Goal: Task Accomplishment & Management: Complete application form

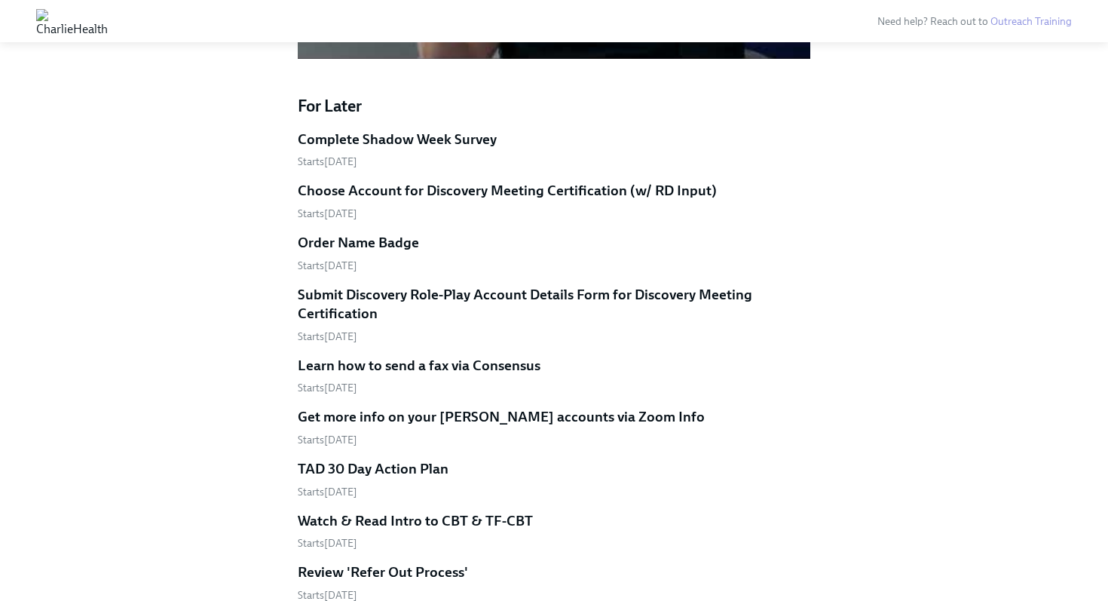
scroll to position [1523, 0]
click at [383, 130] on h5 "Complete Shadow Week Survey" at bounding box center [397, 140] width 199 height 20
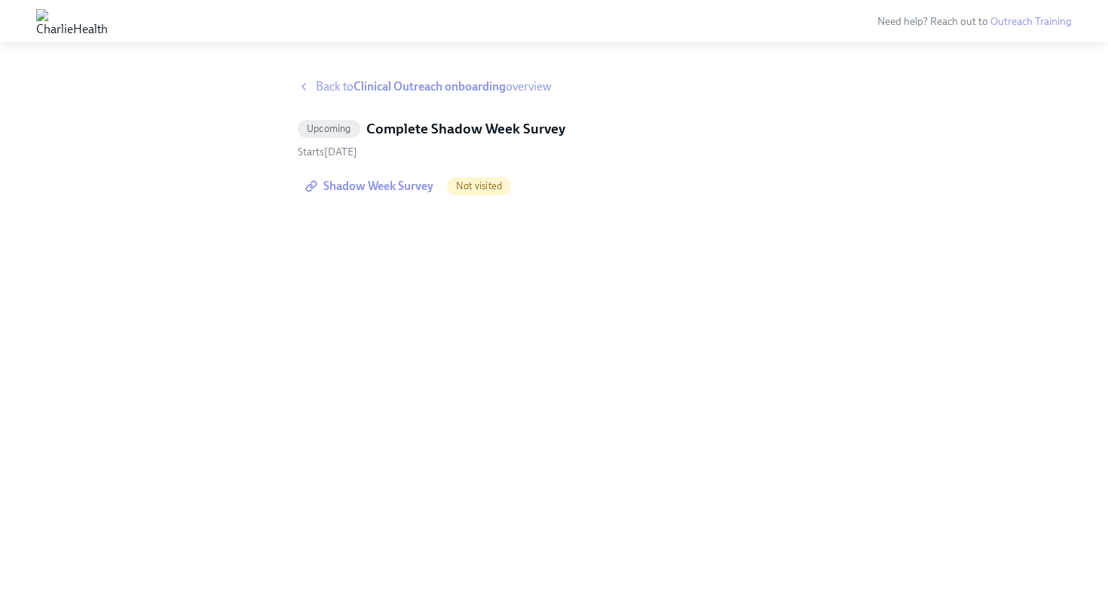
click at [375, 185] on span "Shadow Week Survey" at bounding box center [370, 186] width 125 height 15
click at [390, 84] on strong "Clinical Outreach onboarding" at bounding box center [429, 86] width 152 height 14
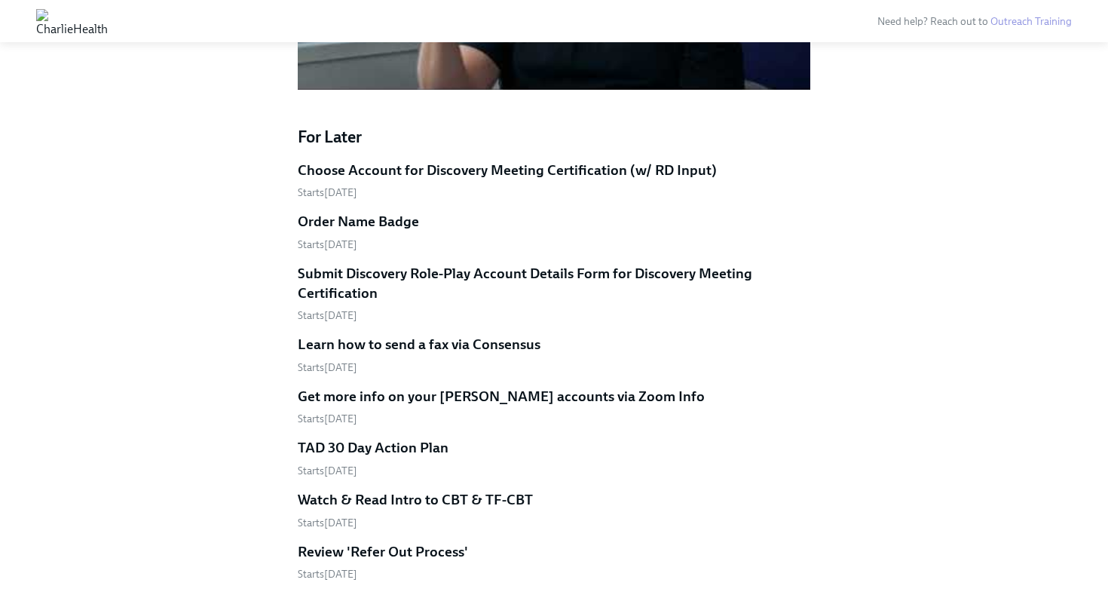
scroll to position [1497, 0]
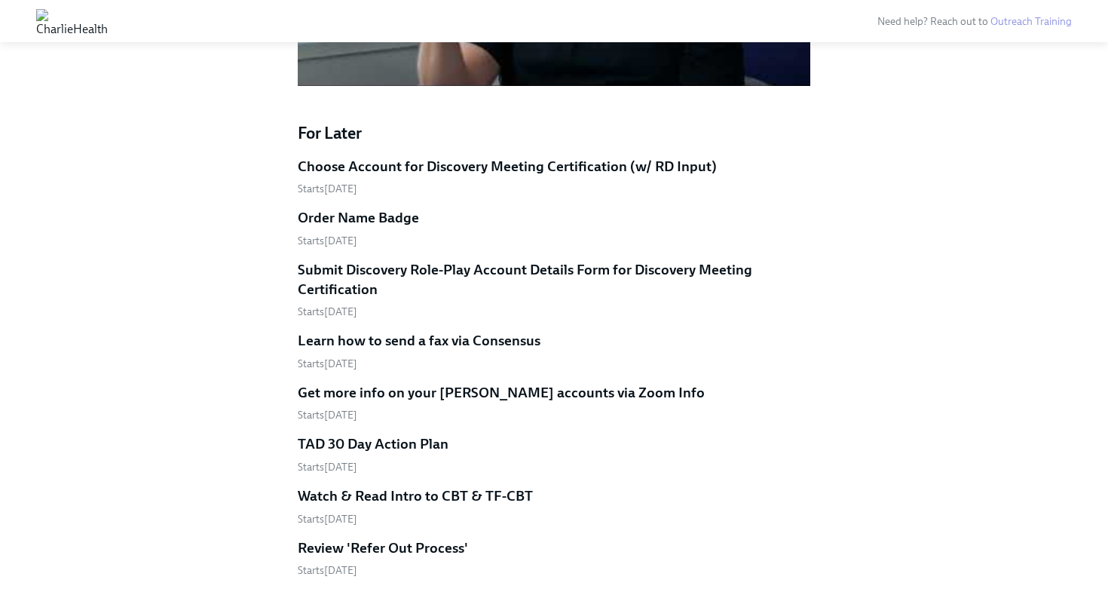
click at [395, 208] on h5 "Order Name Badge" at bounding box center [358, 218] width 121 height 20
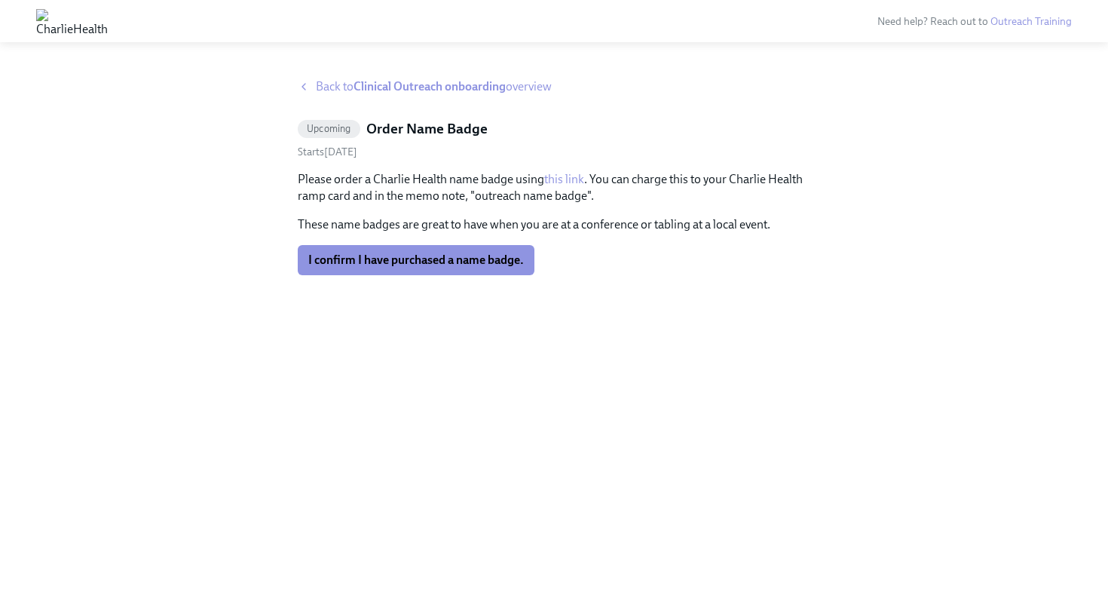
click at [567, 176] on link "this link" at bounding box center [564, 179] width 40 height 14
click at [567, 177] on link "this link" at bounding box center [564, 179] width 40 height 14
click at [451, 267] on span "I confirm I have purchased a name badge." at bounding box center [416, 259] width 216 height 15
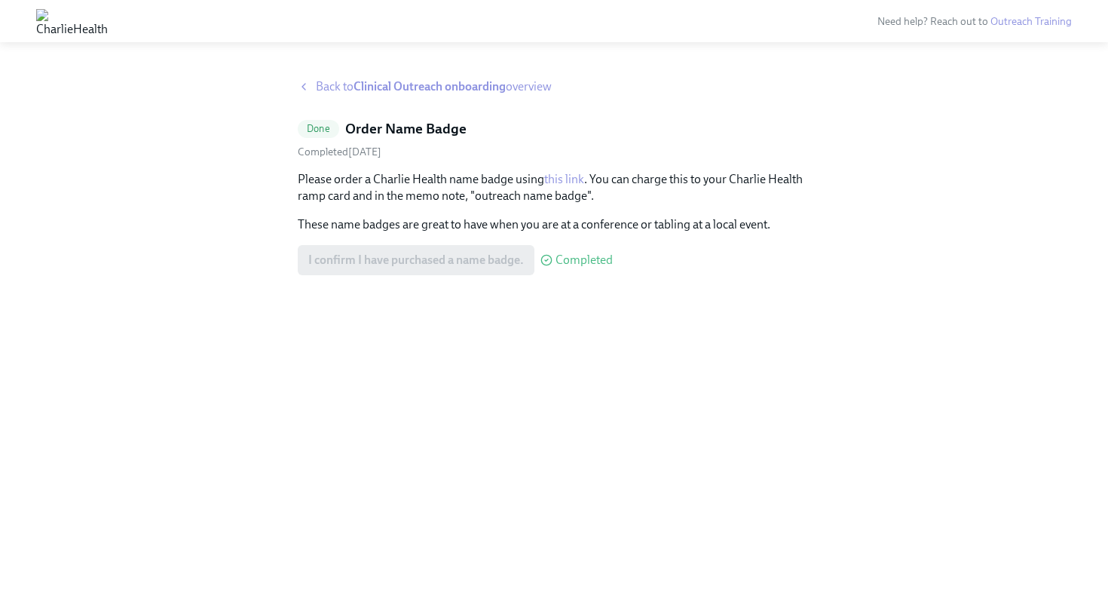
click at [338, 97] on div "Back to Clinical Outreach onboarding overview Done Order Name Badge Completed […" at bounding box center [554, 321] width 512 height 486
click at [335, 84] on span "Back to Clinical Outreach onboarding overview" at bounding box center [434, 86] width 236 height 17
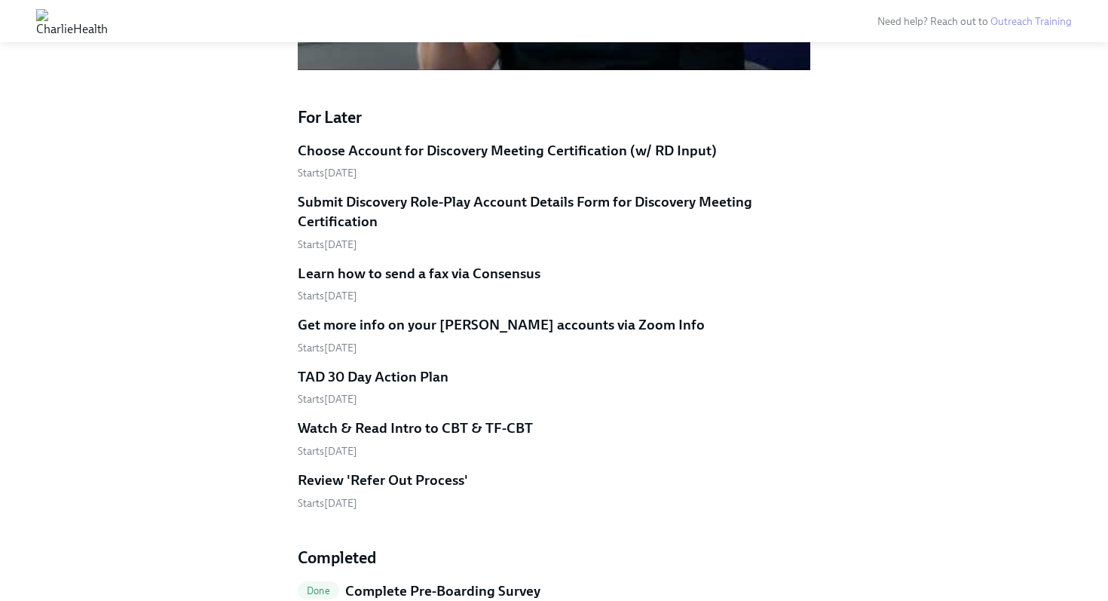
scroll to position [1501, 0]
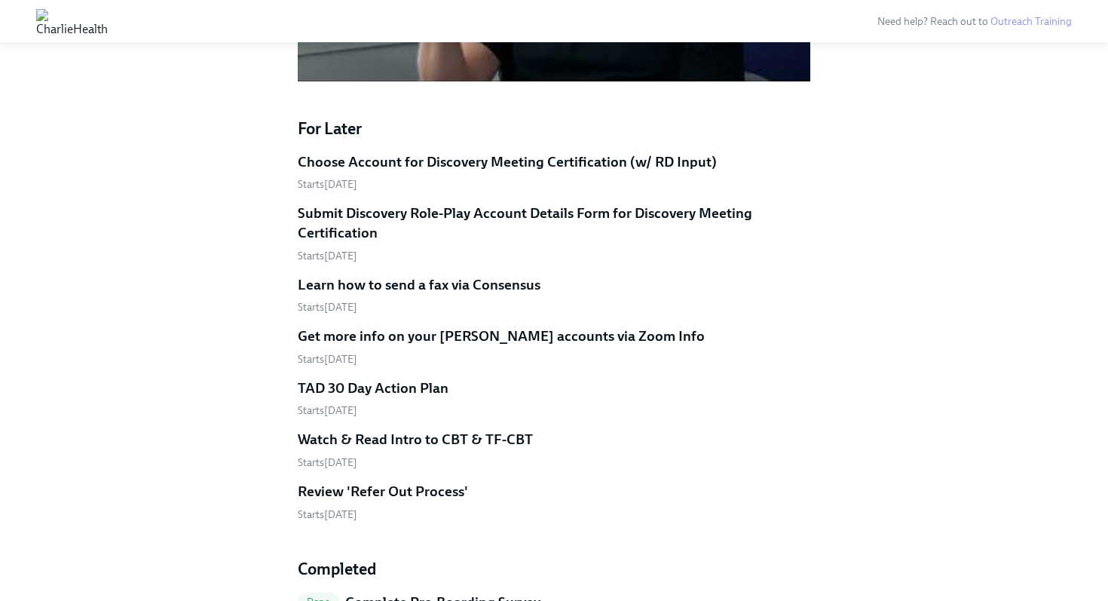
click at [470, 152] on h5 "Choose Account for Discovery Meeting Certification (w/ RD Input)" at bounding box center [507, 162] width 419 height 20
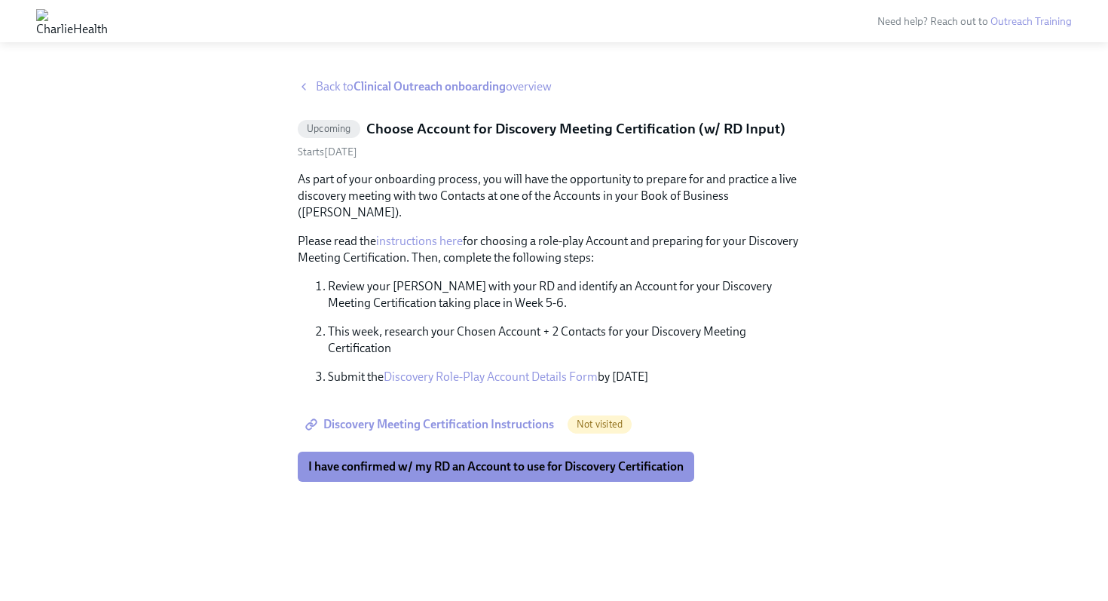
click at [338, 94] on span "Back to Clinical Outreach onboarding overview" at bounding box center [434, 86] width 236 height 17
